Goal: Information Seeking & Learning: Understand process/instructions

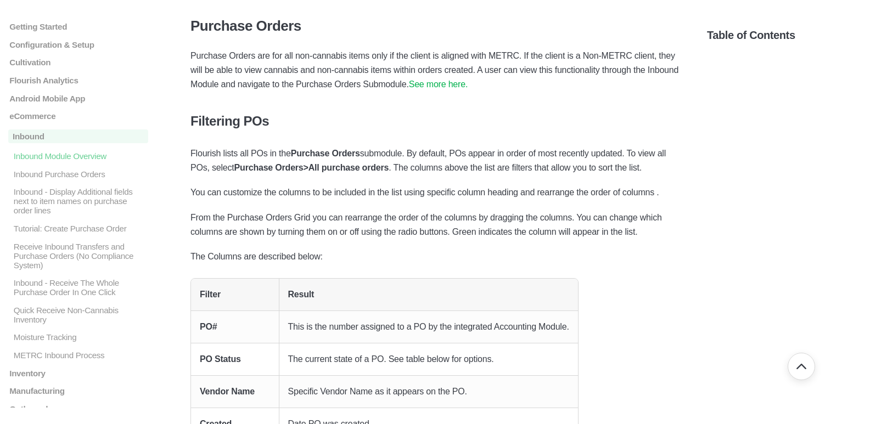
scroll to position [1207, 0]
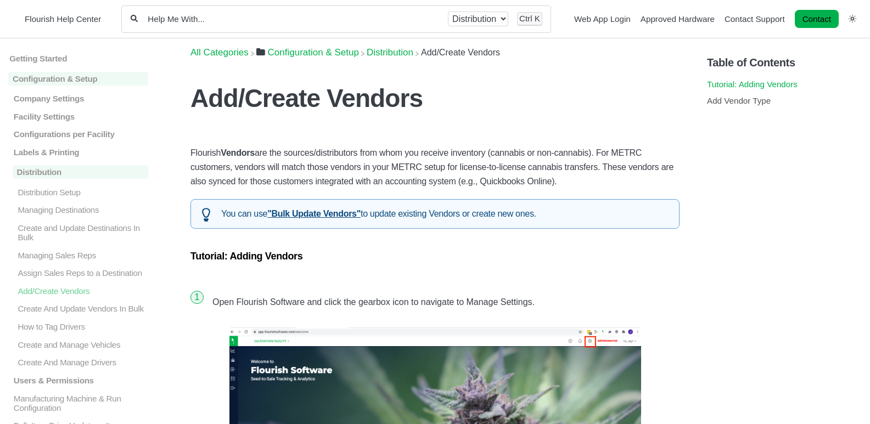
click at [772, 82] on link "Tutorial: Adding Vendors" at bounding box center [752, 84] width 91 height 9
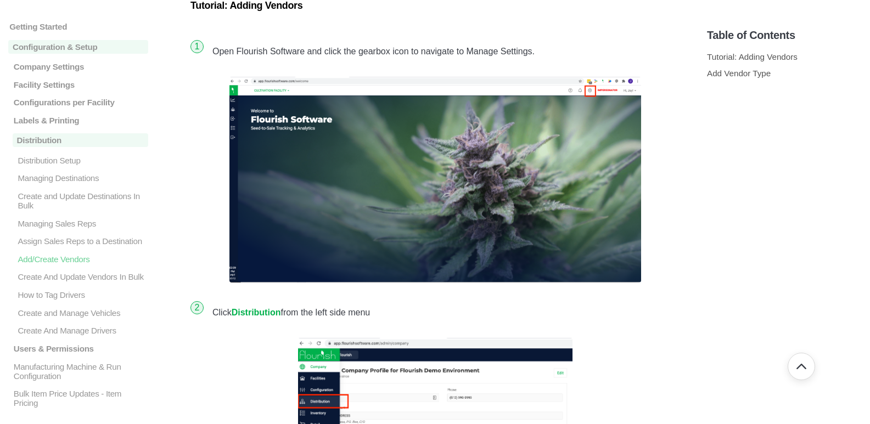
click at [541, 159] on img at bounding box center [435, 180] width 412 height 206
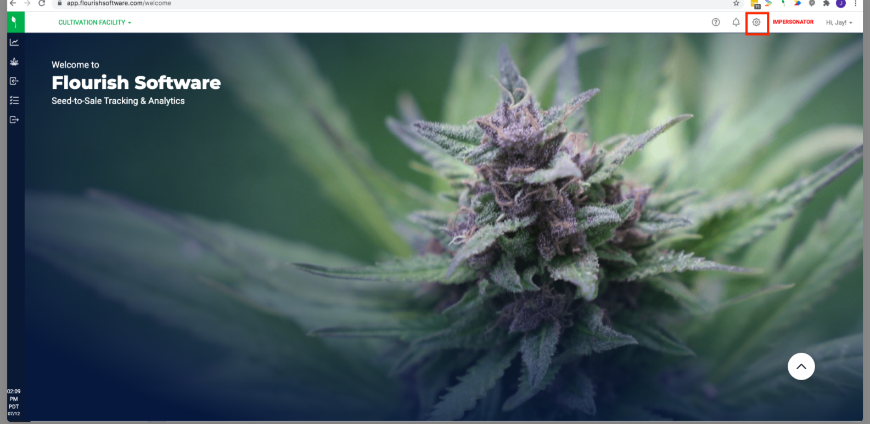
click at [756, 20] on img at bounding box center [435, 208] width 856 height 428
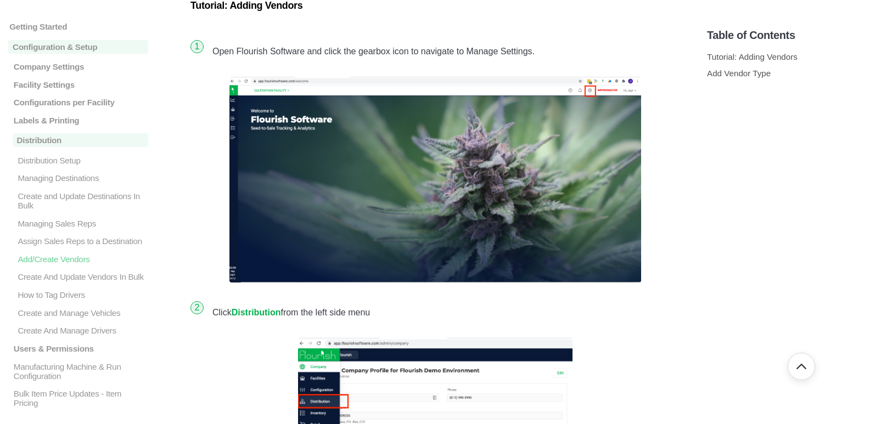
click at [627, 142] on img at bounding box center [435, 180] width 412 height 206
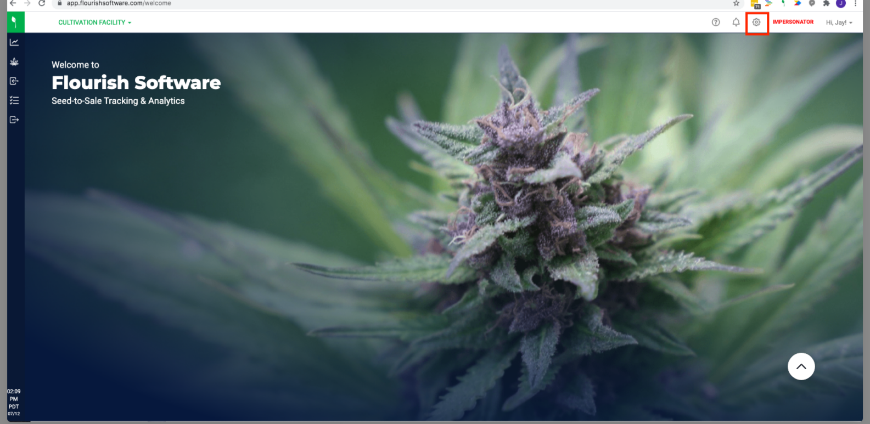
click at [532, 105] on img at bounding box center [435, 208] width 856 height 428
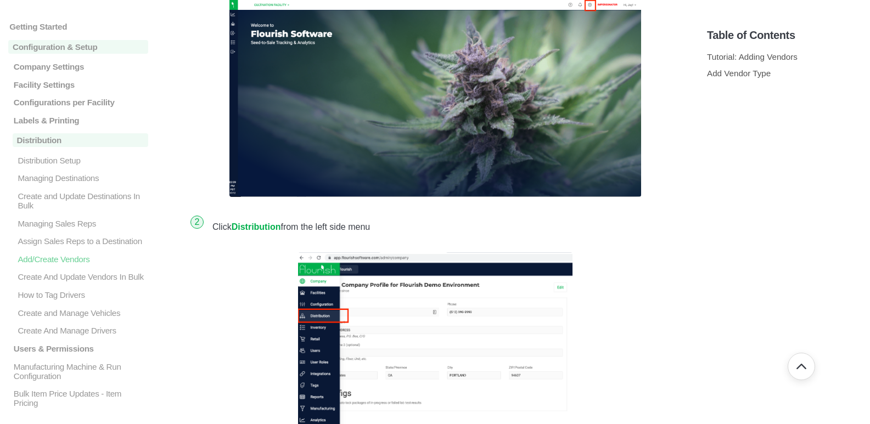
scroll to position [415, 0]
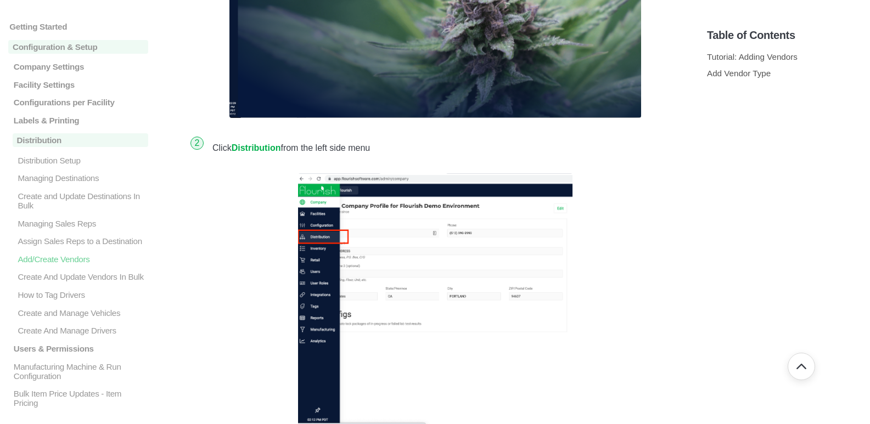
click at [253, 147] on strong "Distribution" at bounding box center [256, 147] width 49 height 9
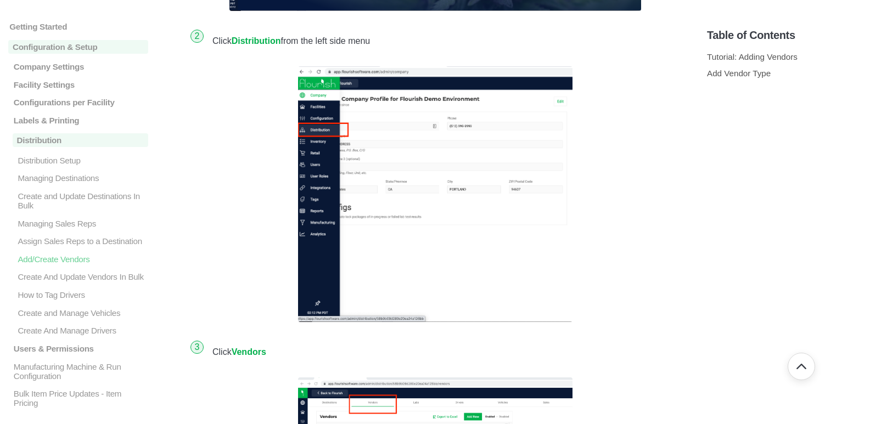
scroll to position [690, 0]
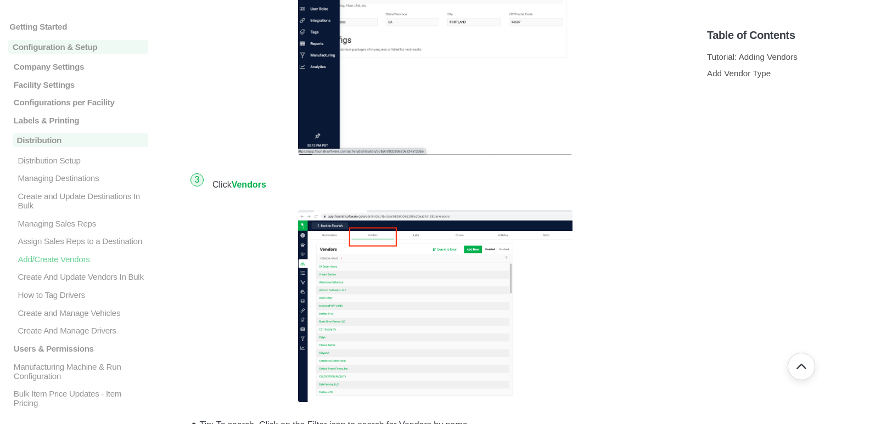
click at [442, 303] on img at bounding box center [435, 306] width 274 height 192
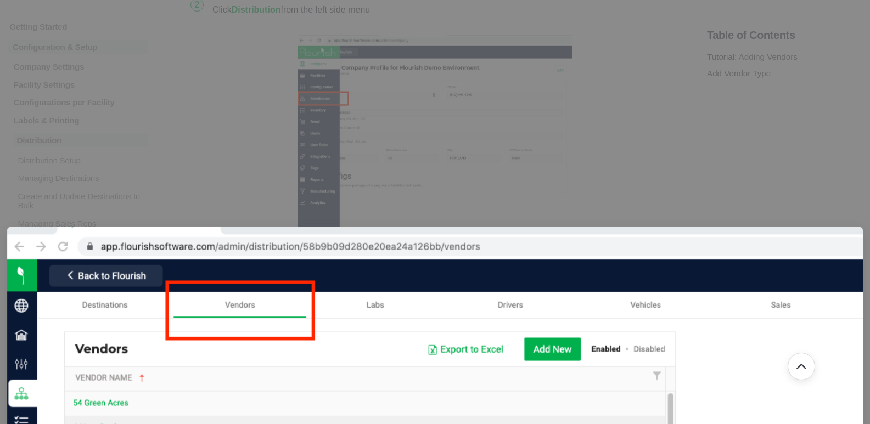
scroll to position [470, 0]
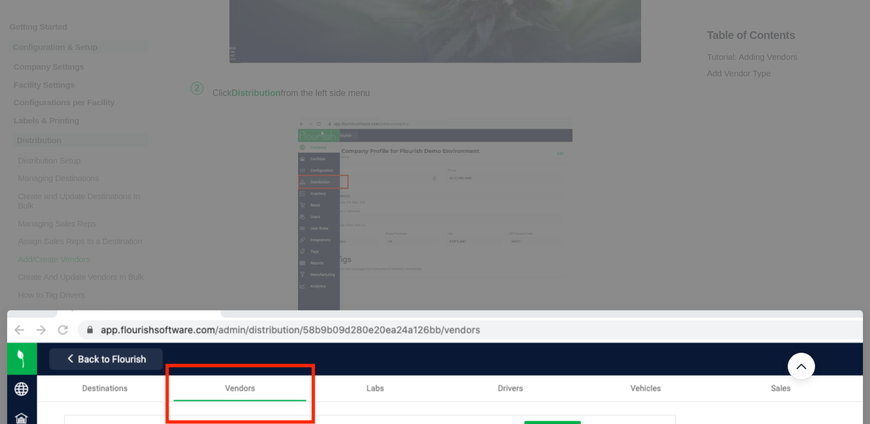
click at [570, 235] on div at bounding box center [435, 212] width 870 height 424
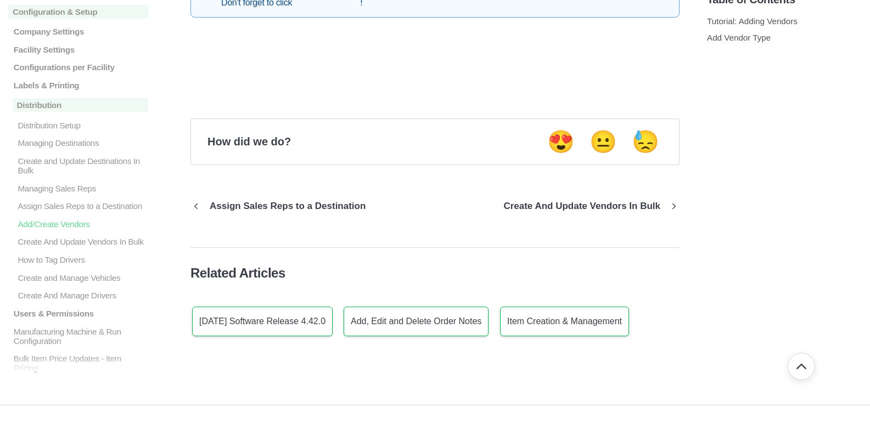
scroll to position [2491, 0]
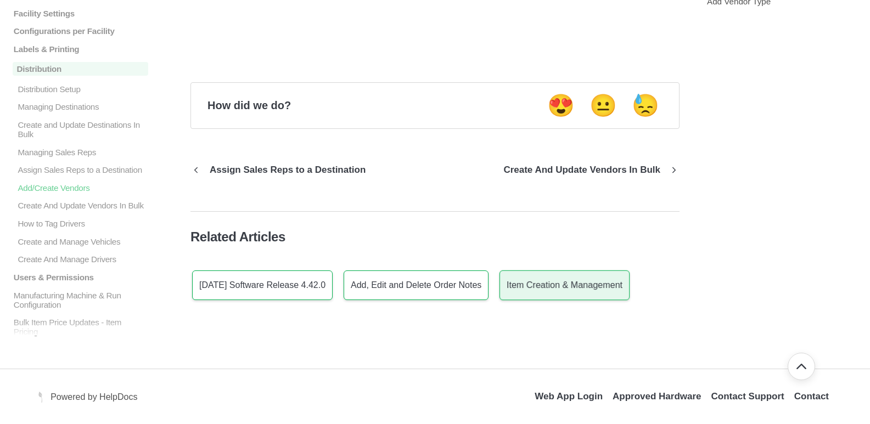
click at [531, 280] on p "Item Creation & Management" at bounding box center [565, 285] width 116 height 10
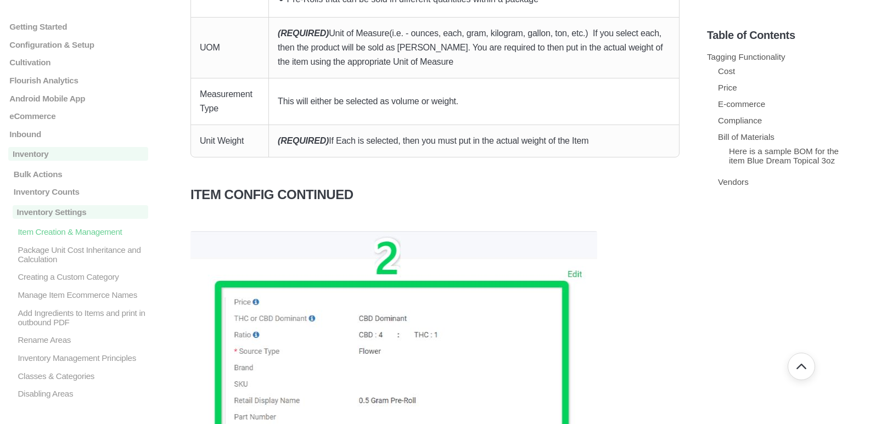
scroll to position [2031, 0]
